Goal: Navigation & Orientation: Find specific page/section

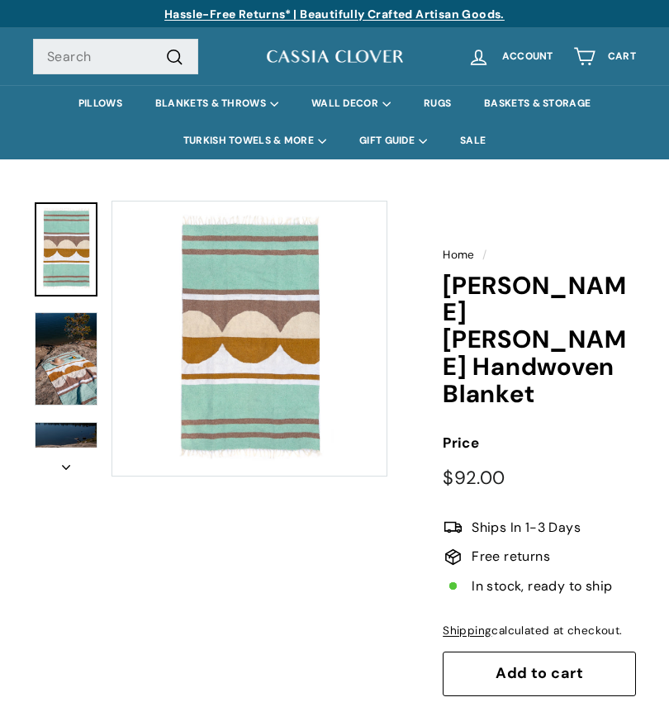
click at [87, 358] on img at bounding box center [66, 358] width 63 height 93
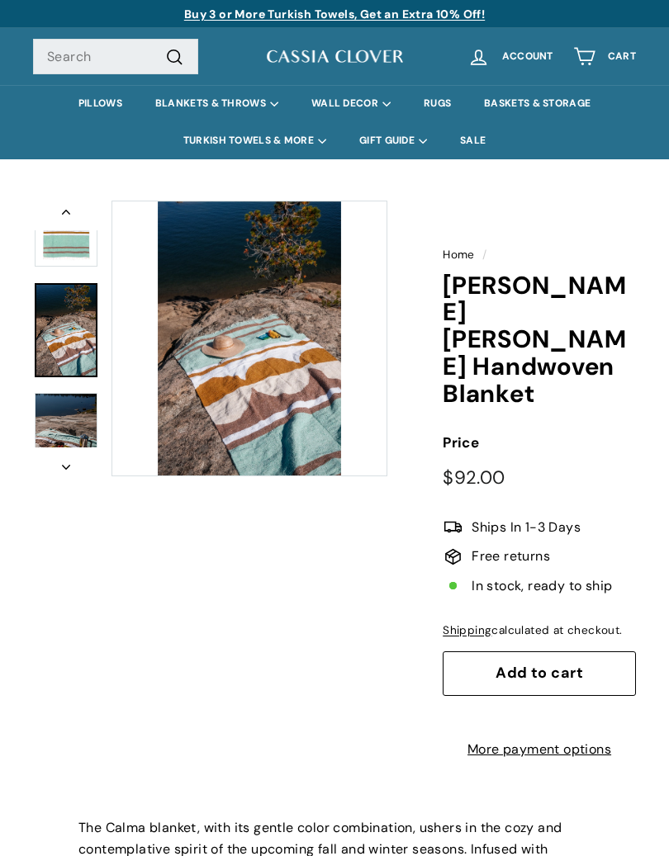
click at [69, 468] on icon "icon-chevron" at bounding box center [66, 467] width 8 height 5
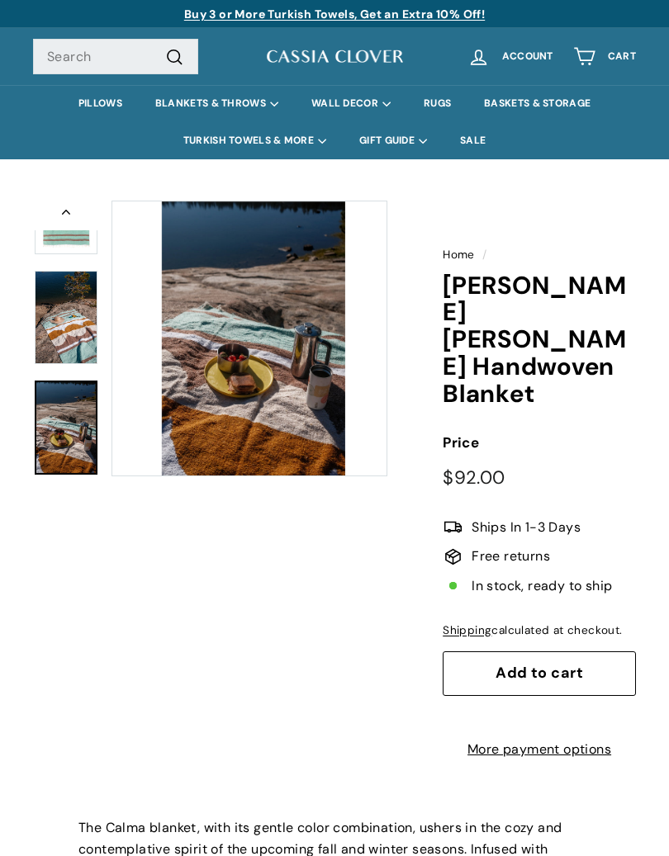
scroll to position [41, 0]
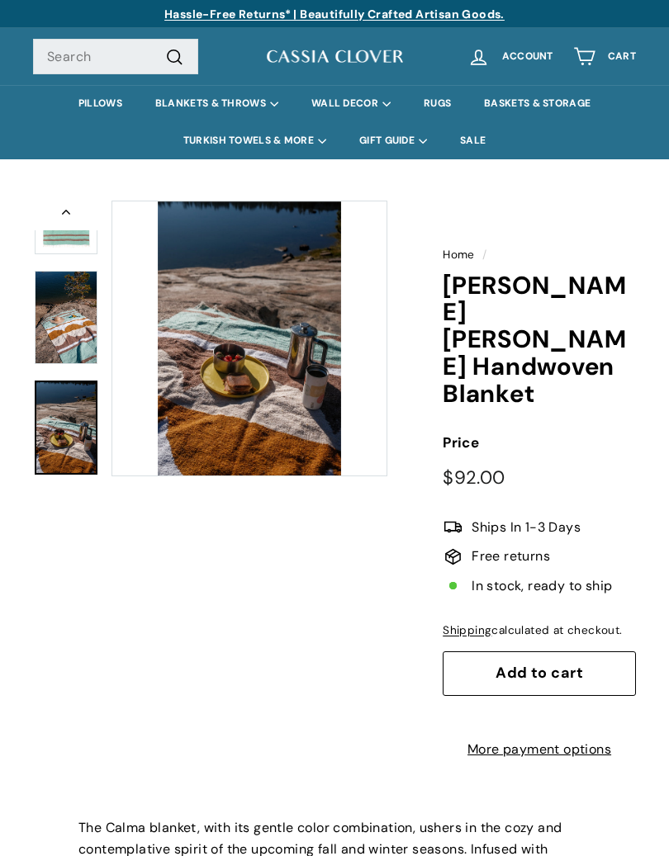
click at [68, 206] on button "Previous" at bounding box center [66, 216] width 66 height 30
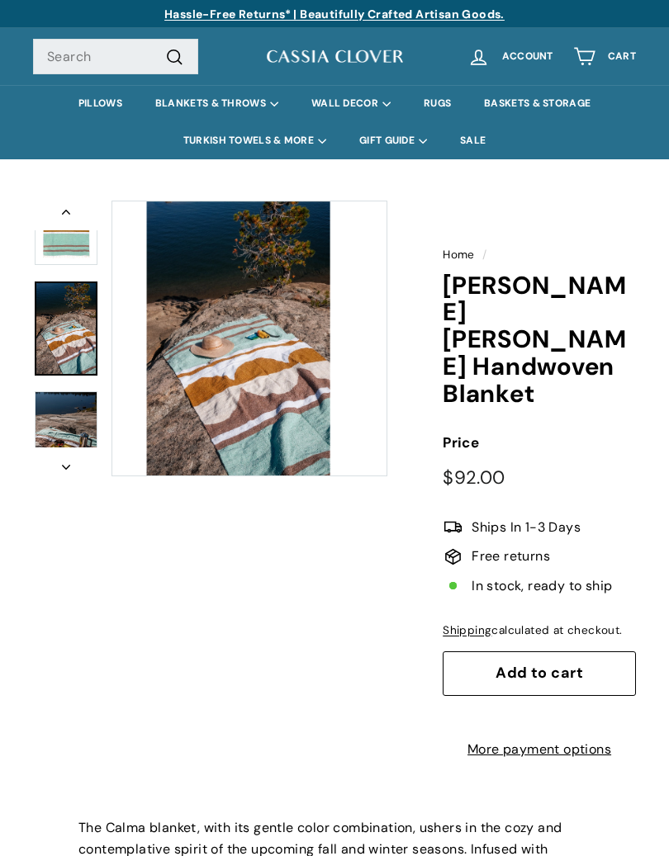
scroll to position [29, 0]
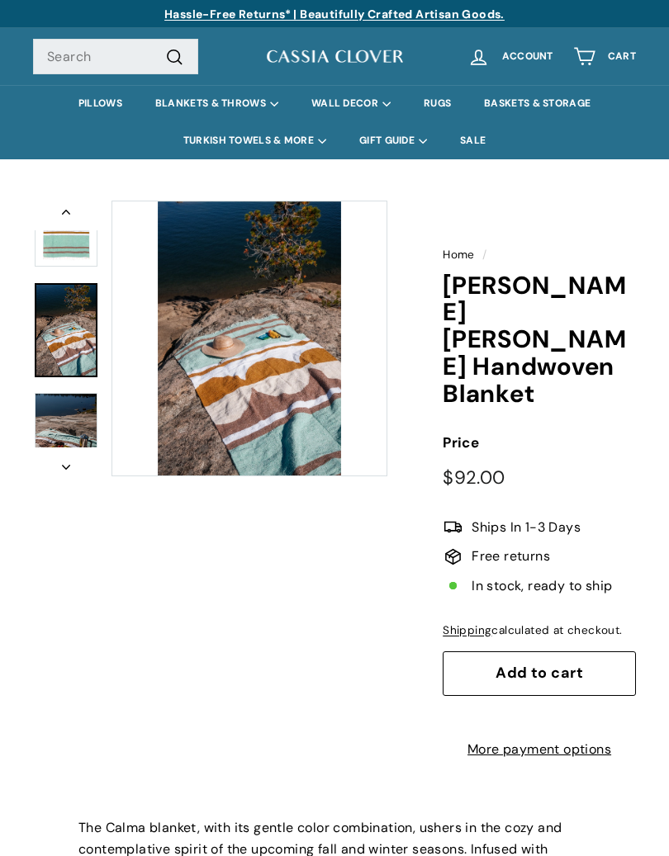
click at [69, 205] on button "Previous" at bounding box center [66, 216] width 66 height 30
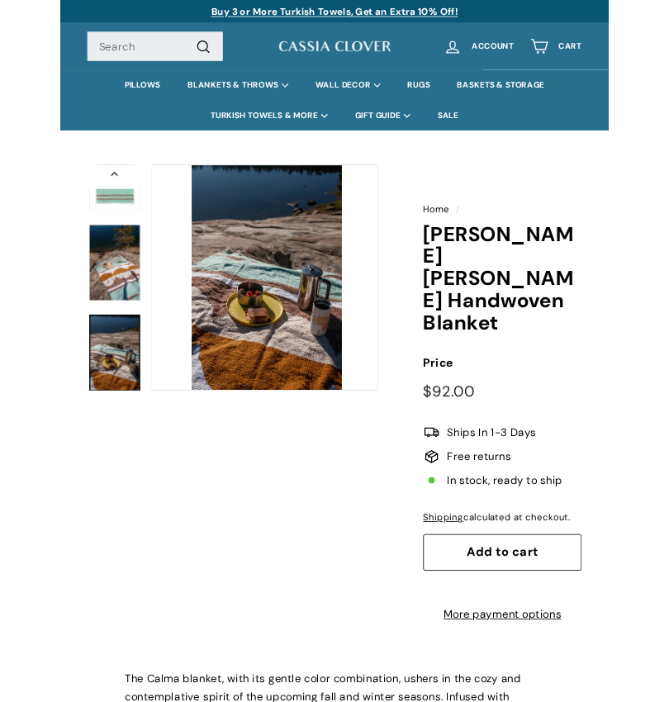
scroll to position [41, 0]
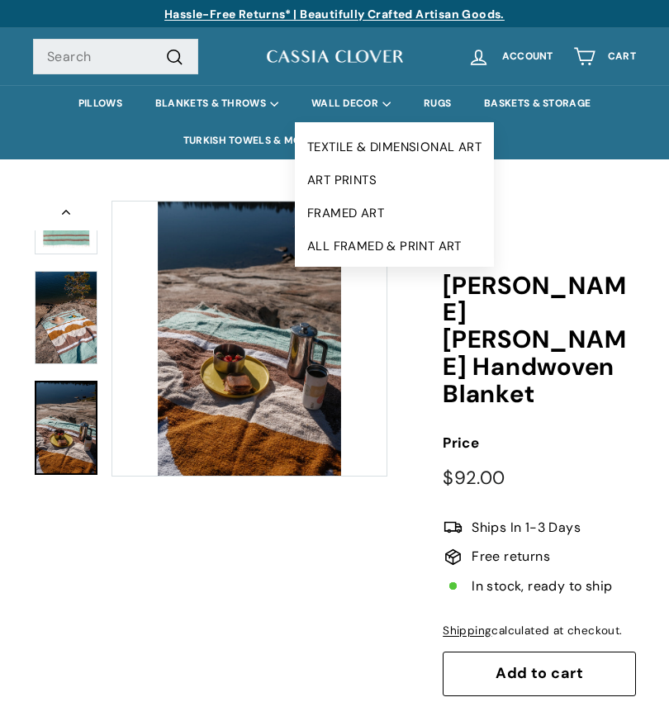
click at [566, 167] on div "Home / [PERSON_NAME] [PERSON_NAME] Handwoven Blanket icon-chevron Home / [PERSO…" at bounding box center [334, 471] width 669 height 625
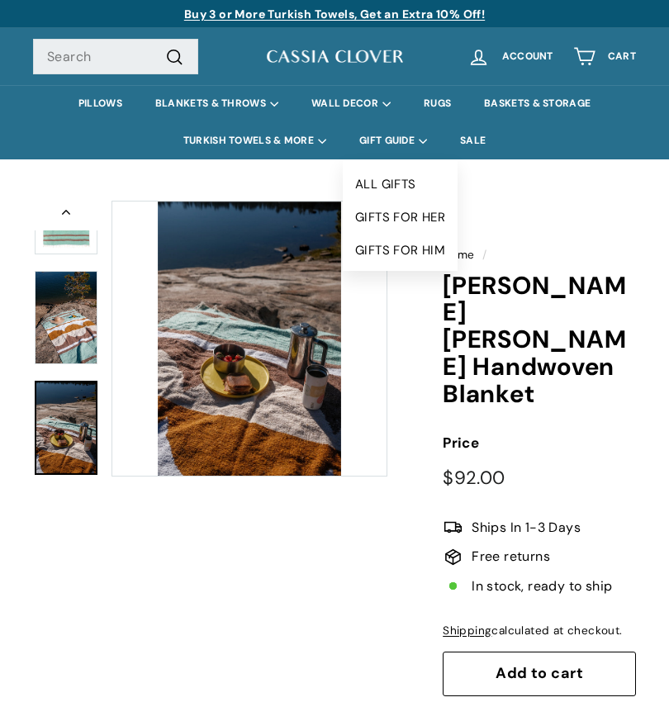
click at [420, 216] on link "GIFTS FOR HER" at bounding box center [400, 217] width 115 height 33
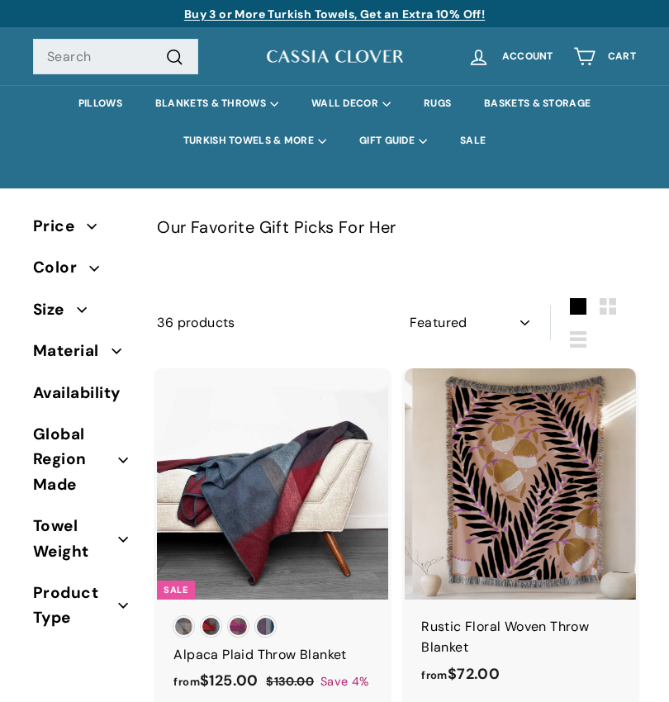
select select "manual"
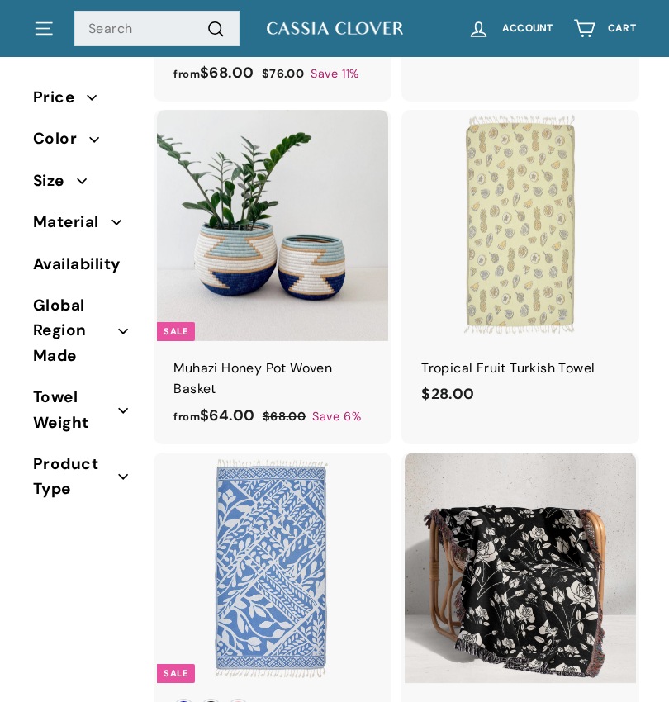
scroll to position [3047, 0]
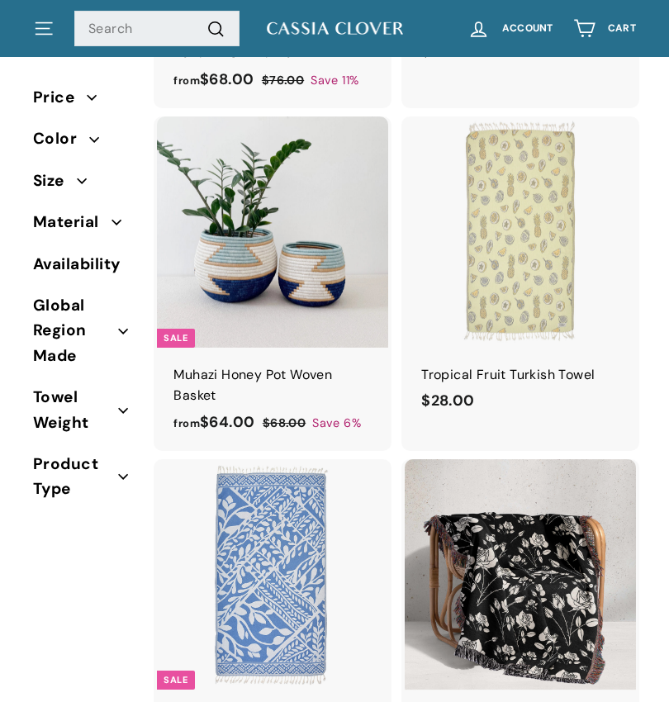
click at [54, 34] on icon ". . ." at bounding box center [43, 28] width 21 height 22
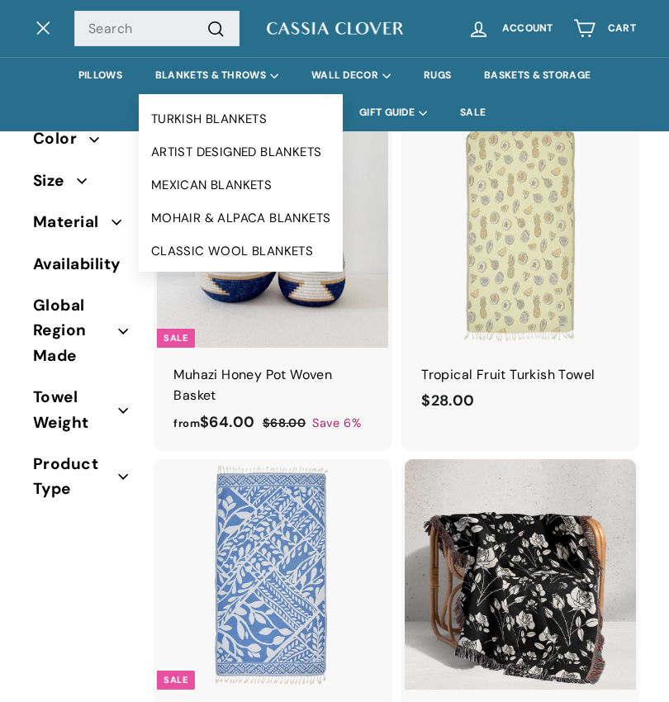
click at [306, 150] on link "ARTIST DESIGNED BLANKETS" at bounding box center [241, 151] width 205 height 33
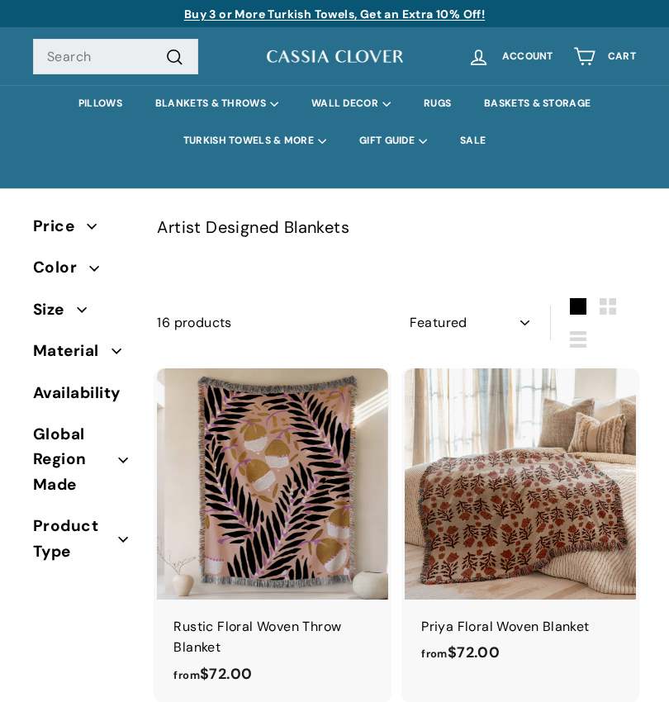
select select "manual"
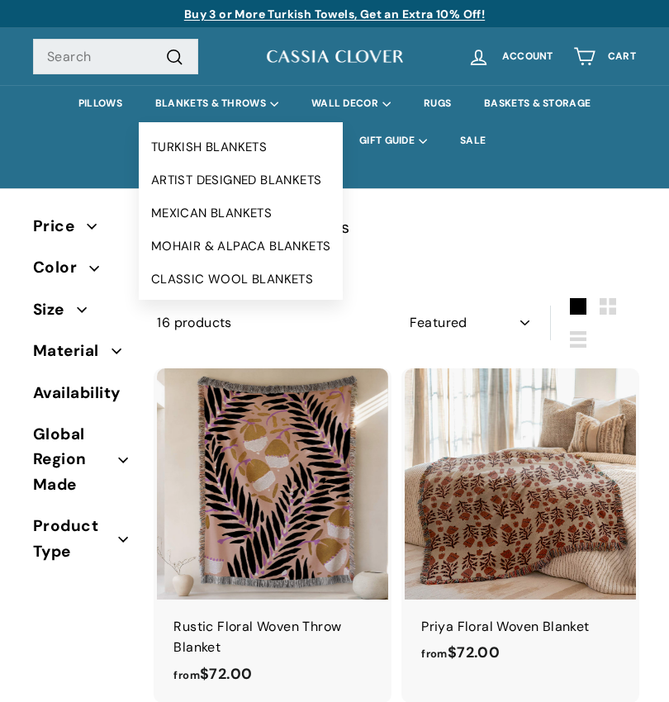
click at [305, 277] on link "CLASSIC WOOL BLANKETS" at bounding box center [241, 279] width 205 height 33
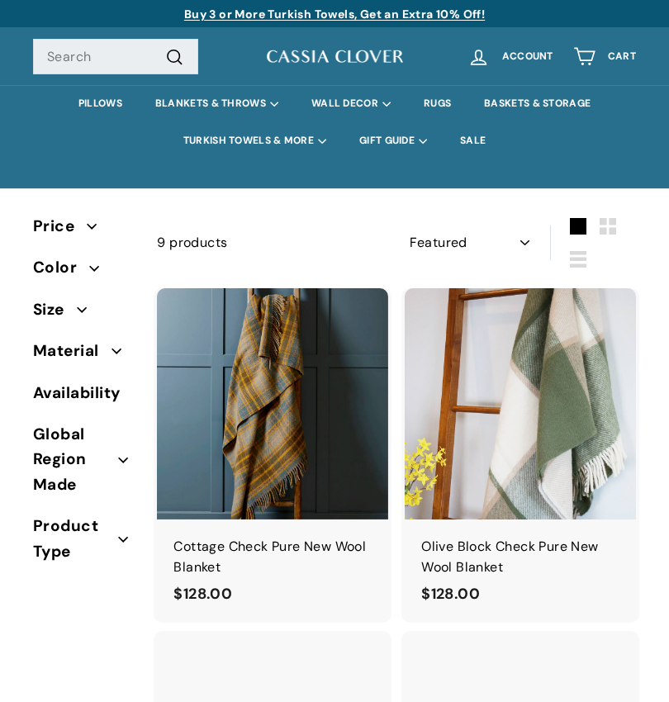
select select "manual"
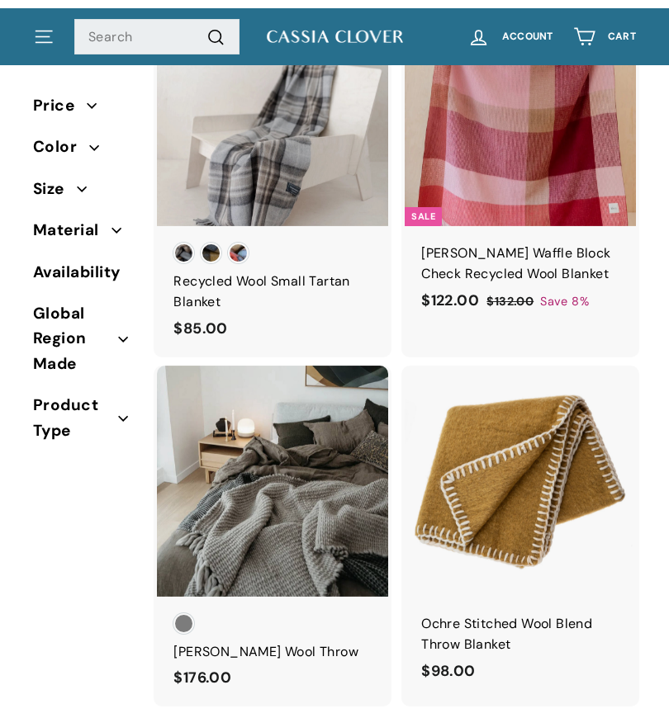
scroll to position [992, 0]
